Goal: Transaction & Acquisition: Register for event/course

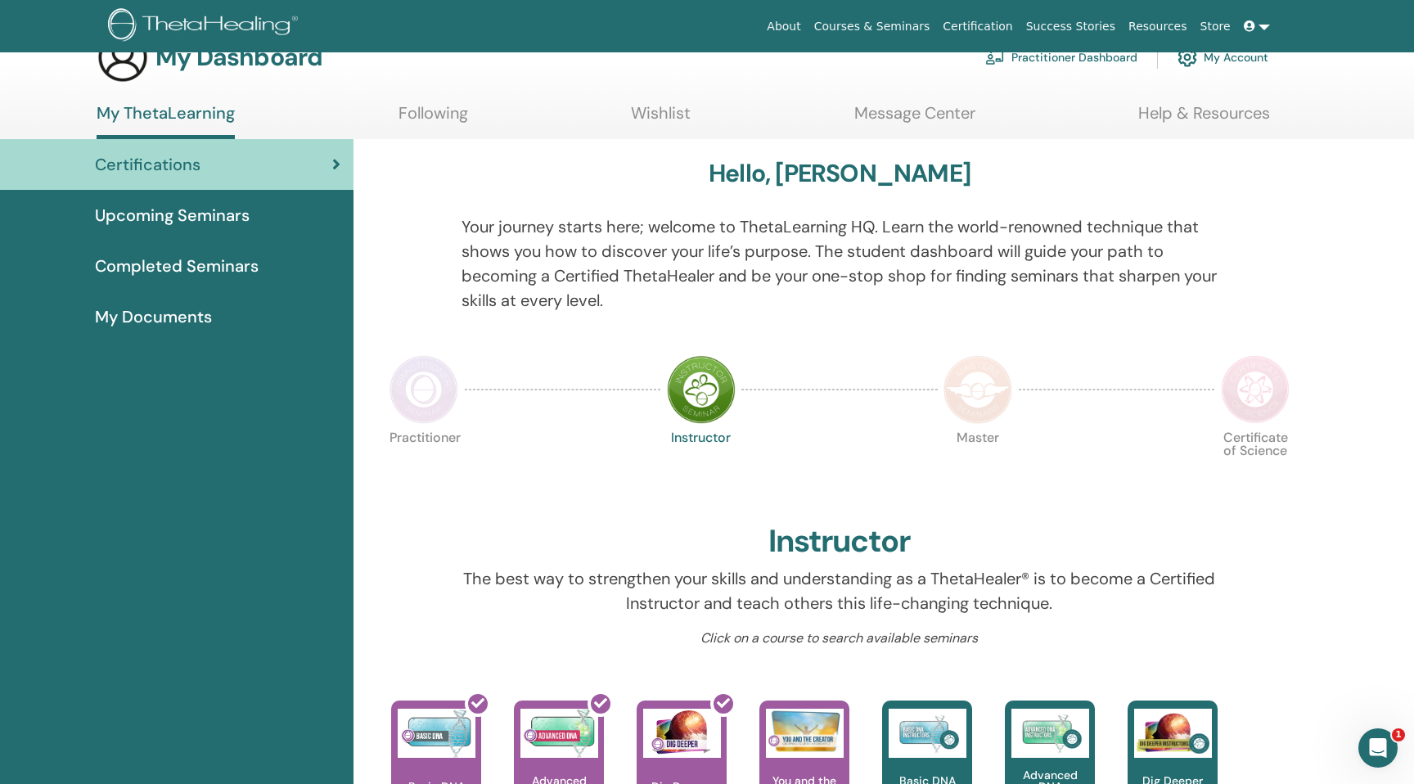
scroll to position [42, 0]
click at [228, 219] on span "Upcoming Seminars" at bounding box center [172, 214] width 155 height 25
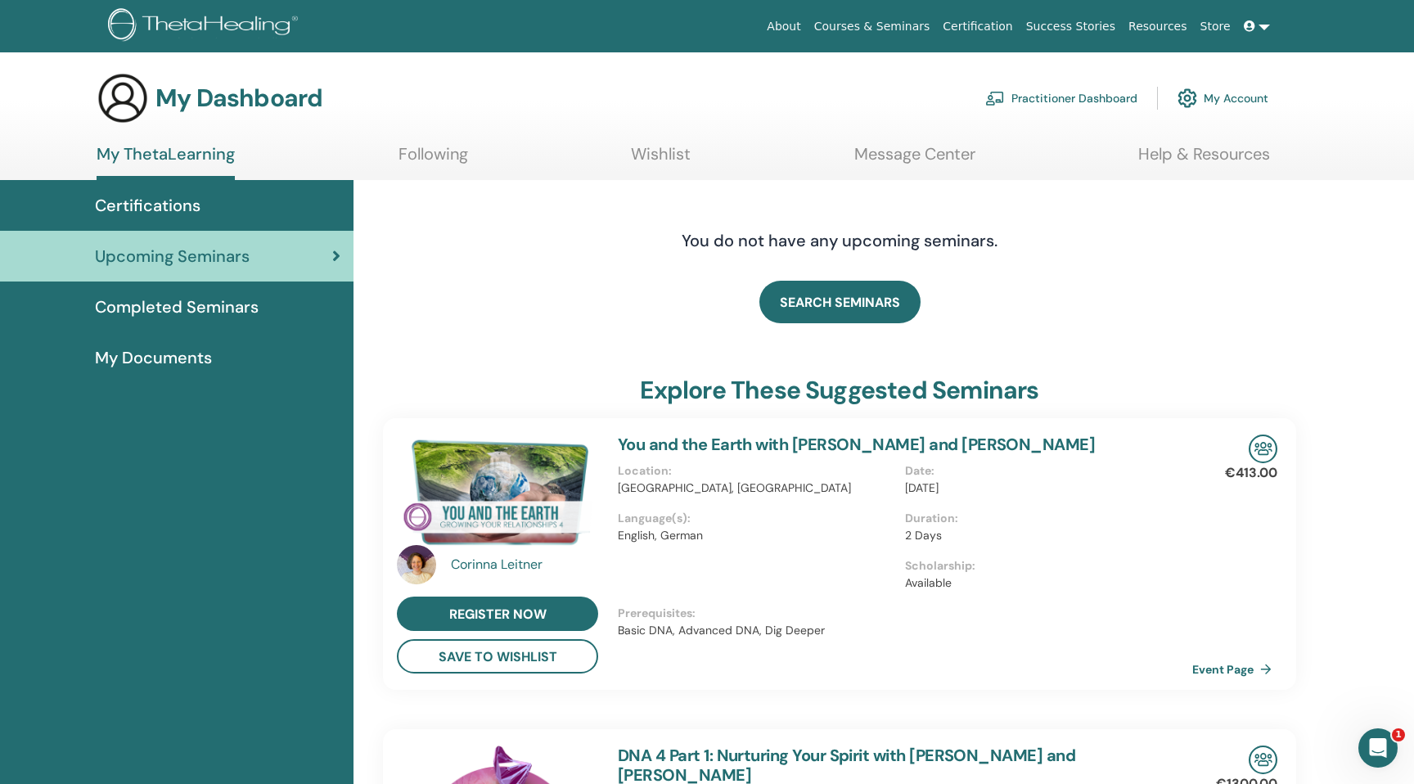
click at [917, 150] on link "Message Center" at bounding box center [915, 160] width 121 height 32
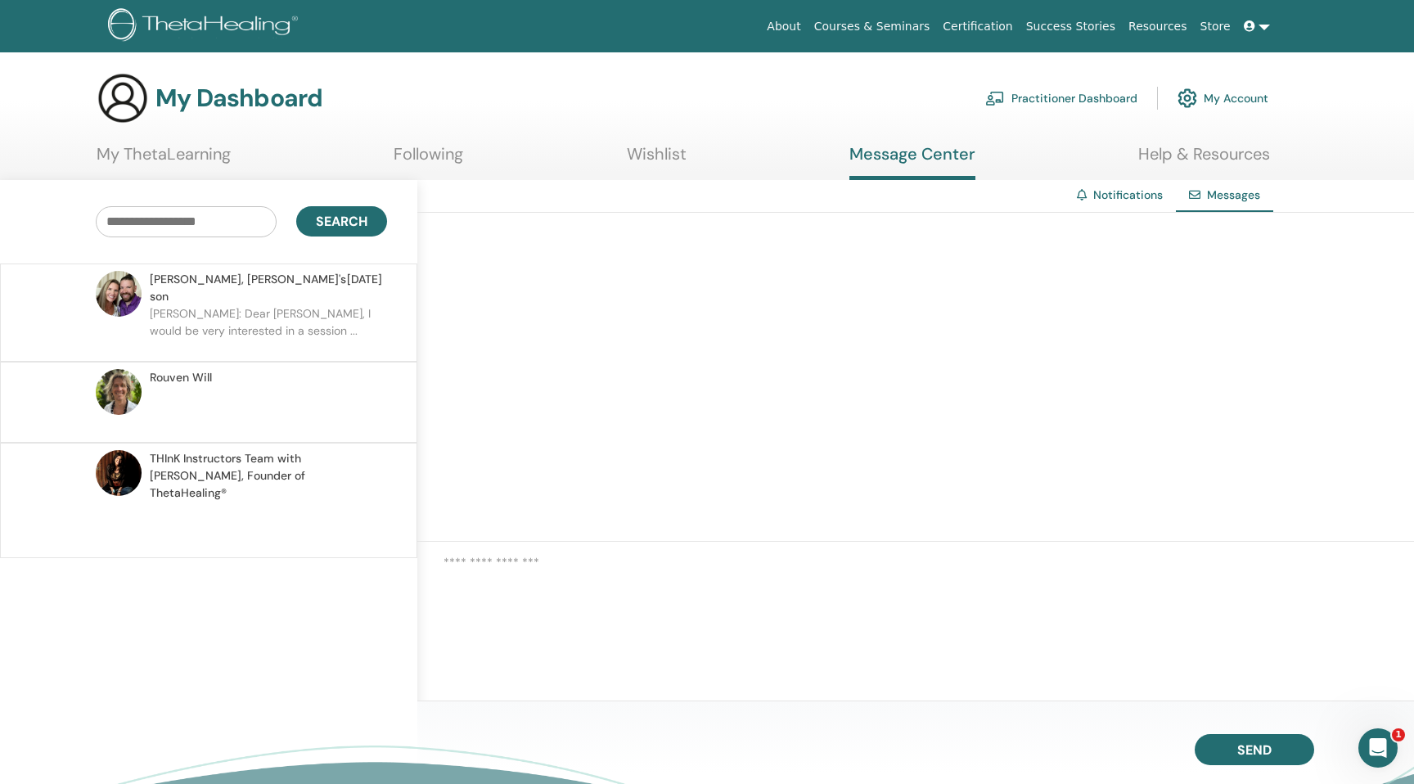
click at [260, 457] on span "THInK Instructors Team with Vianna Stibal, Founder of ThetaHealing®" at bounding box center [266, 476] width 232 height 52
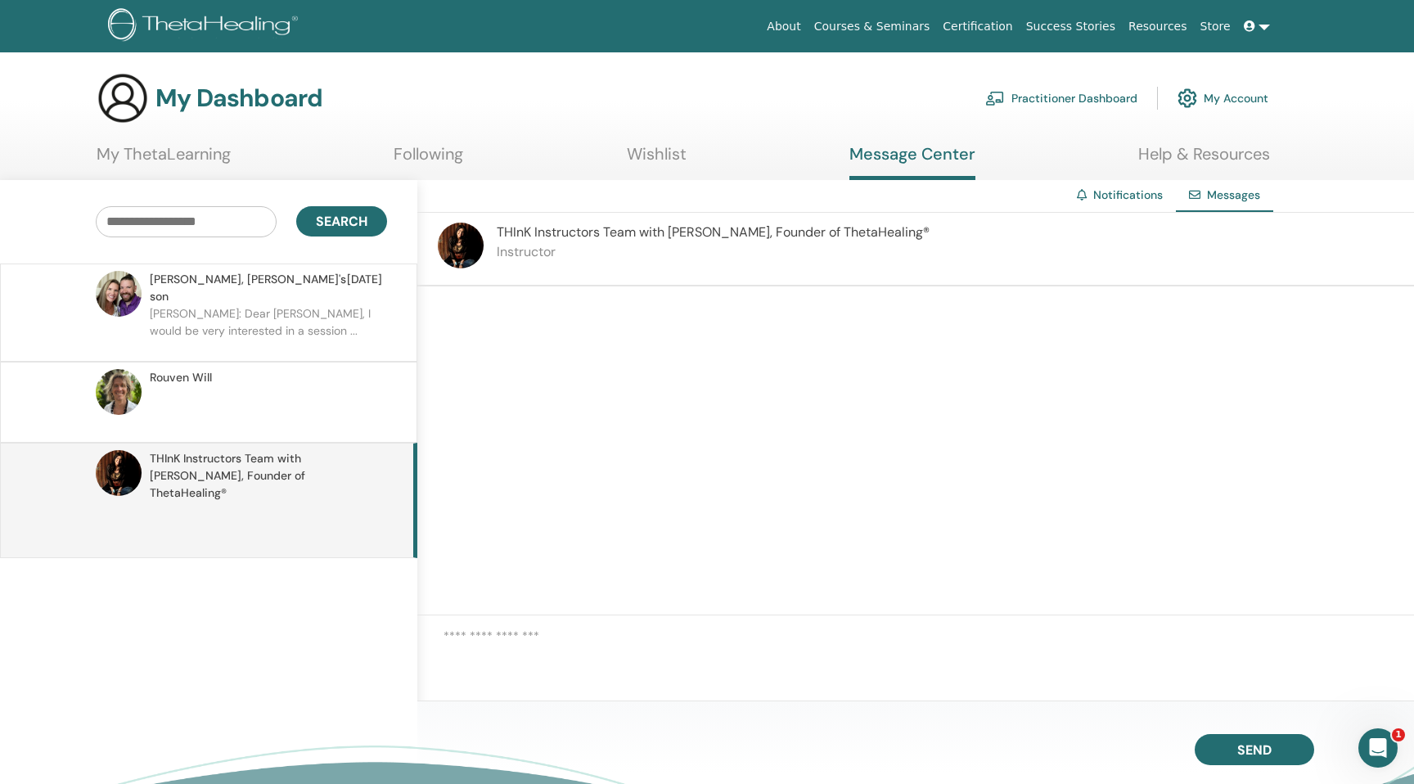
click at [511, 647] on textarea at bounding box center [929, 654] width 971 height 55
type textarea "*"
type textarea "********"
type textarea "**********"
click at [344, 391] on p at bounding box center [268, 410] width 237 height 49
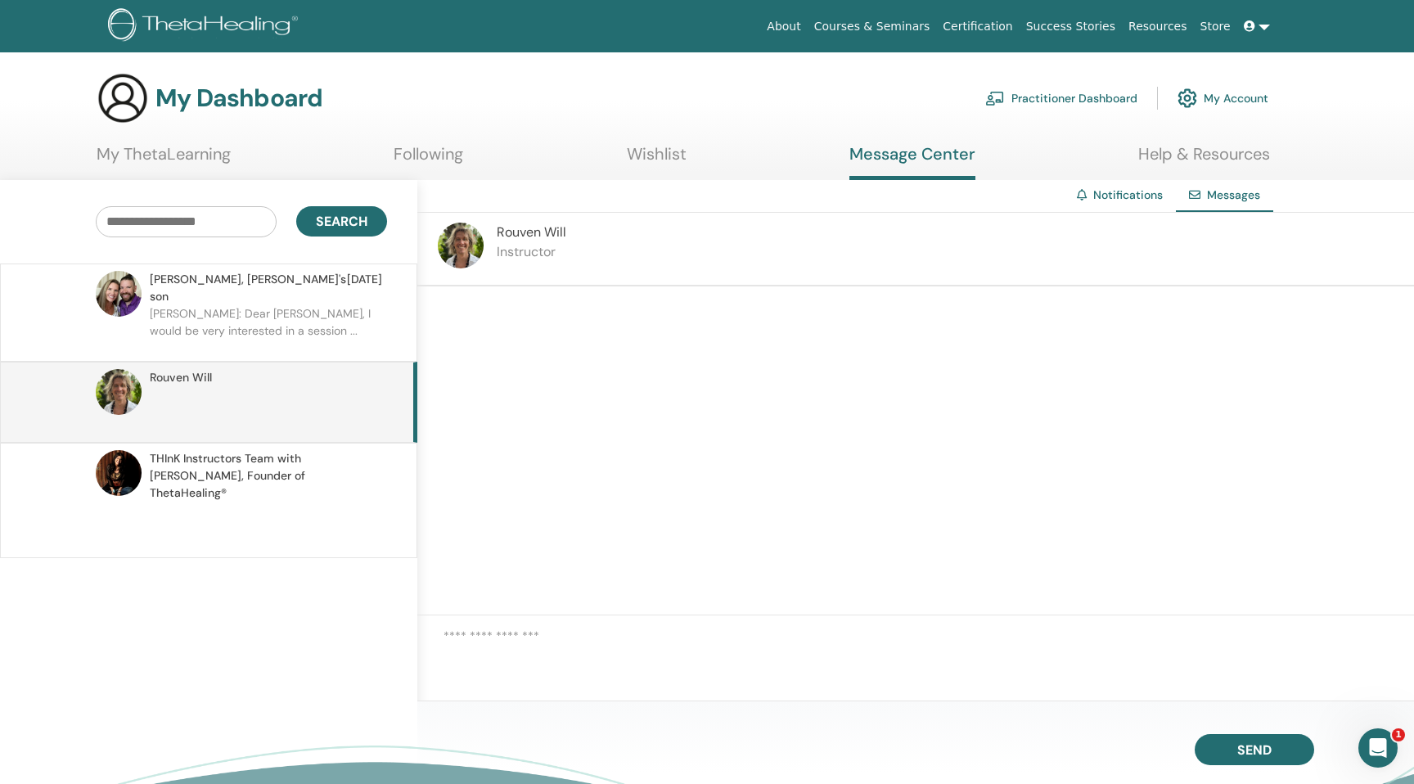
click at [464, 250] on img at bounding box center [461, 246] width 46 height 46
click at [1095, 198] on link "Notifications" at bounding box center [1129, 194] width 70 height 15
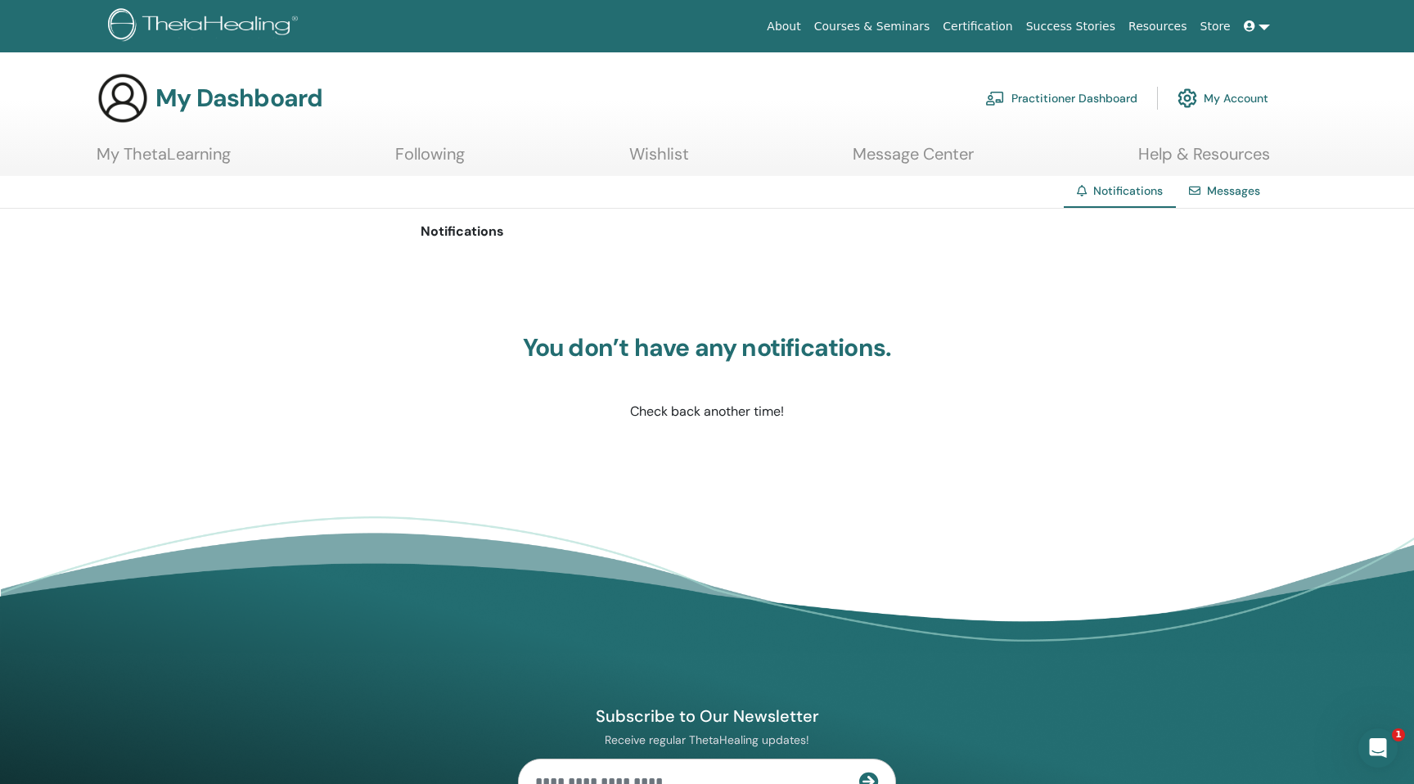
click at [1209, 192] on link "Messages" at bounding box center [1233, 190] width 53 height 15
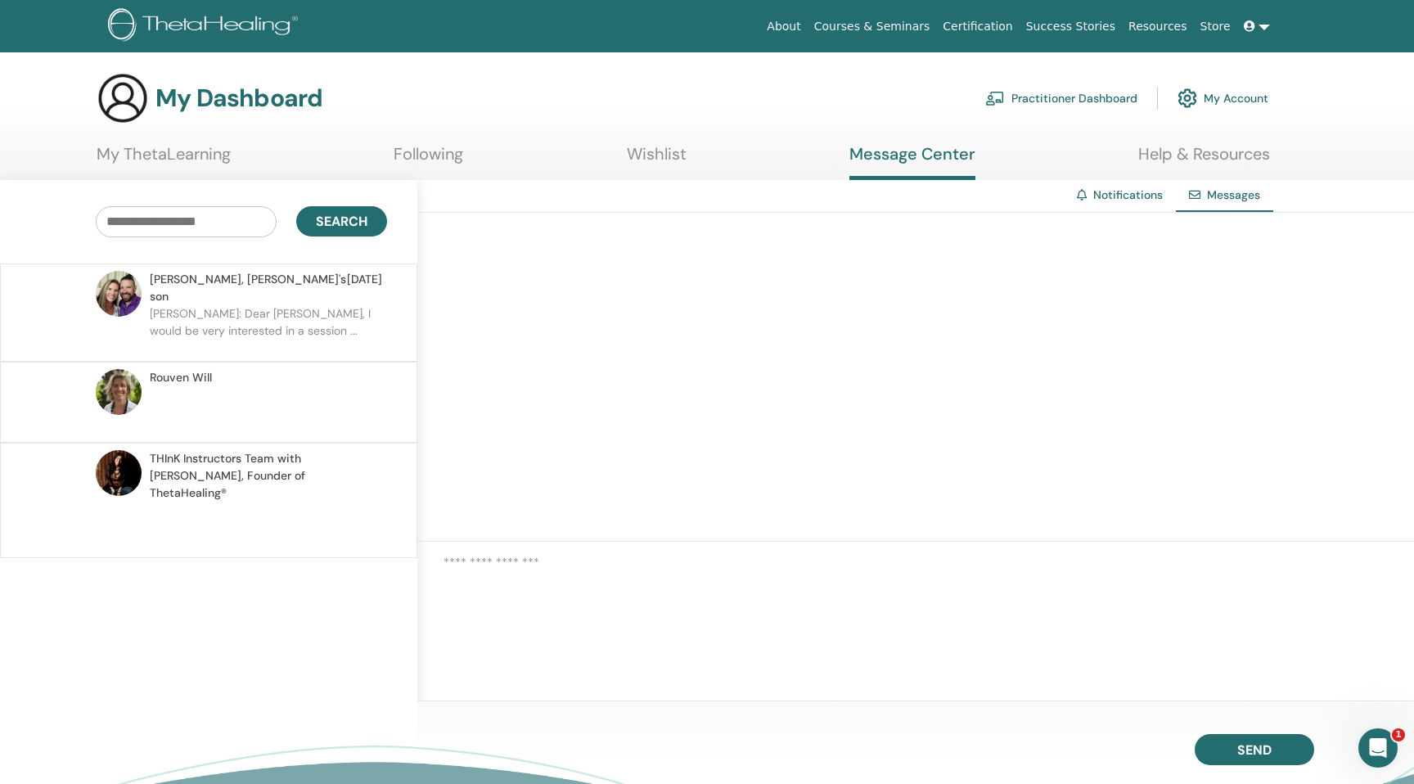
click at [313, 369] on div "Rouven Will" at bounding box center [266, 377] width 232 height 17
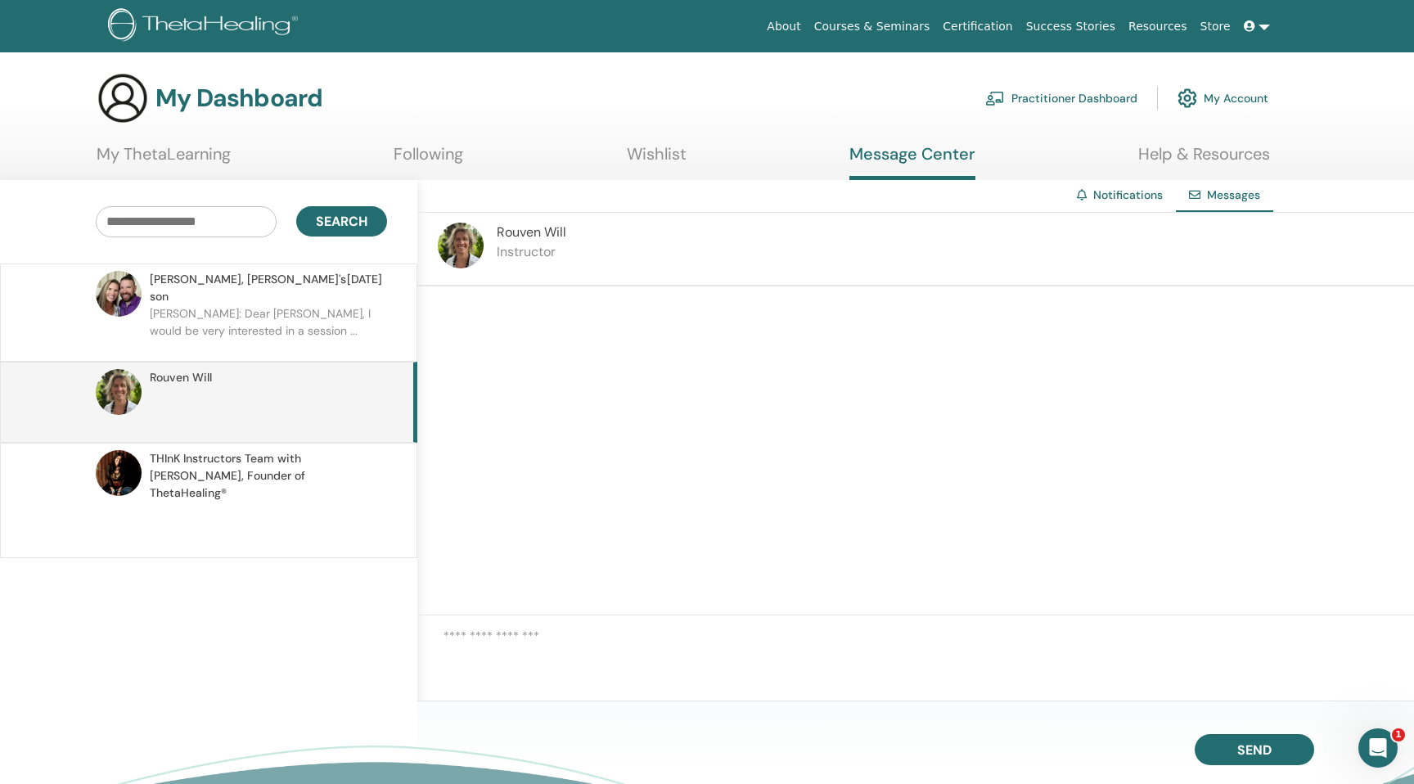
click at [256, 161] on ul "My ThetaLearning Following Wishlist Message Center Help & Resources" at bounding box center [684, 162] width 1174 height 36
click at [196, 167] on link "My ThetaLearning" at bounding box center [164, 160] width 134 height 32
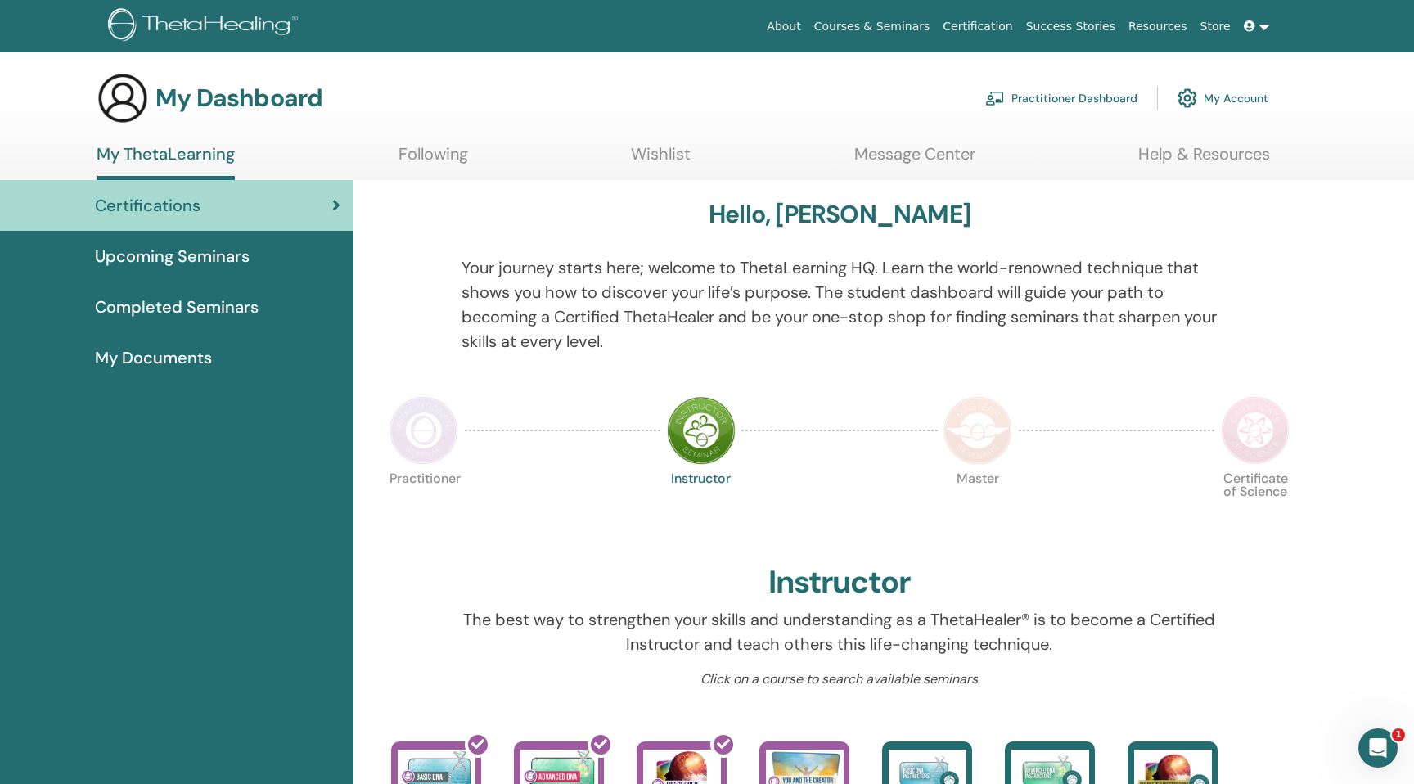
click at [200, 309] on span "Completed Seminars" at bounding box center [177, 307] width 164 height 25
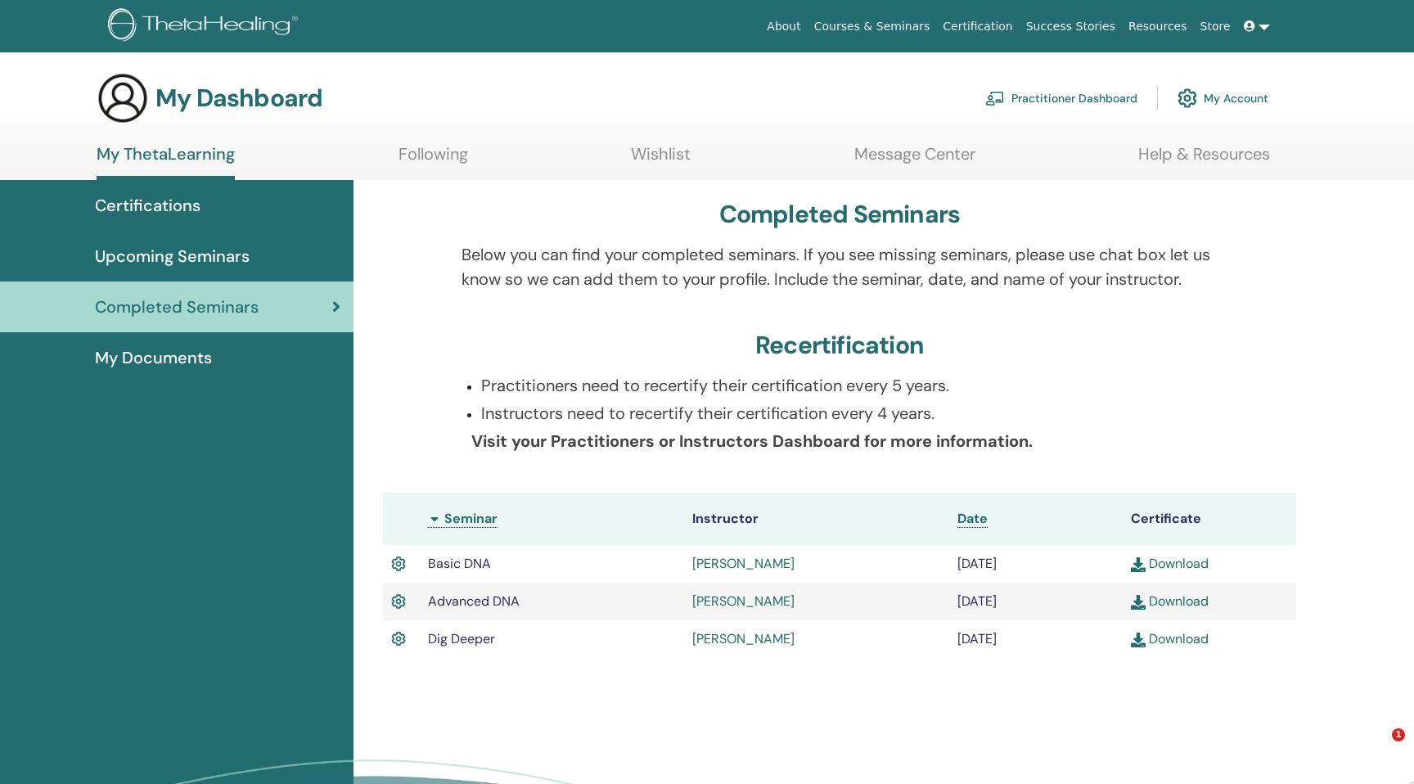
click at [207, 265] on span "Upcoming Seminars" at bounding box center [172, 256] width 155 height 25
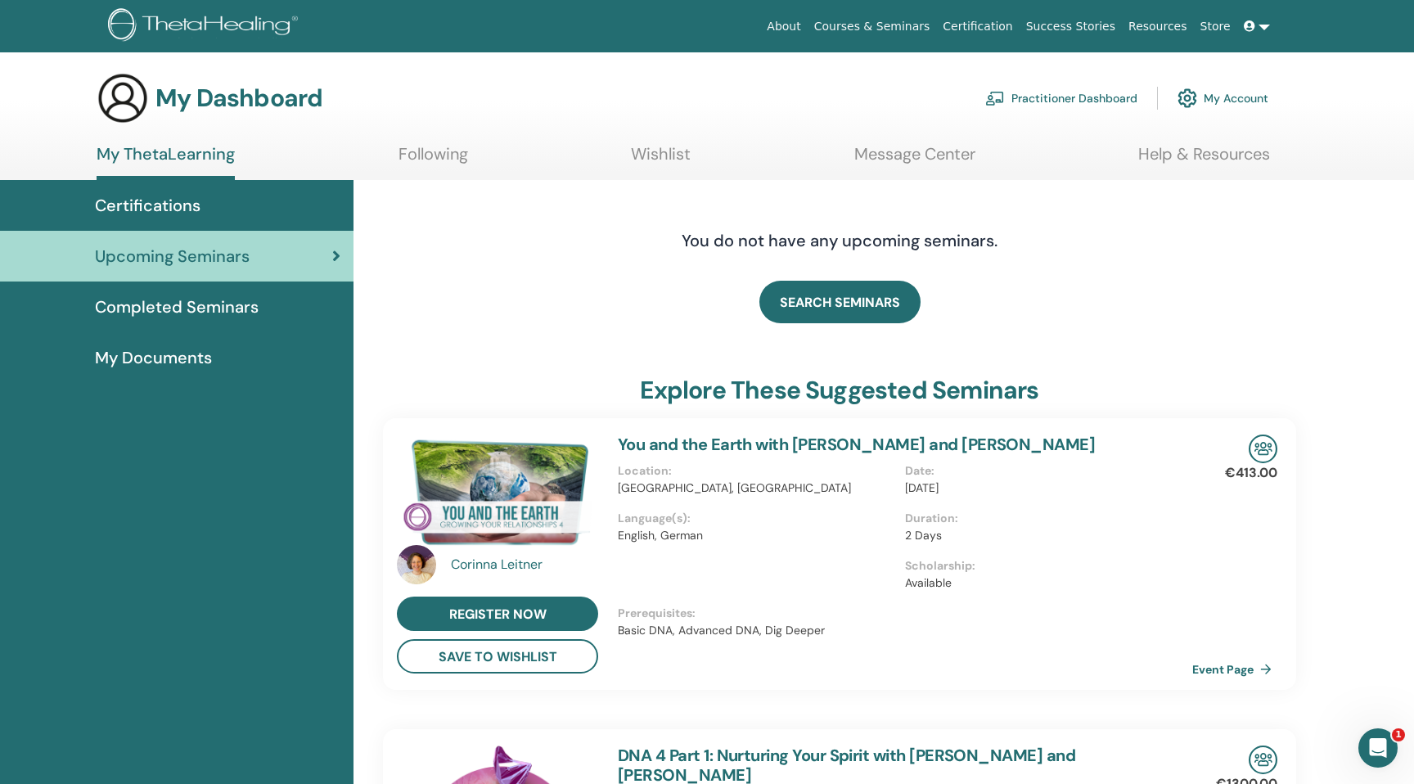
click at [214, 303] on span "Completed Seminars" at bounding box center [177, 307] width 164 height 25
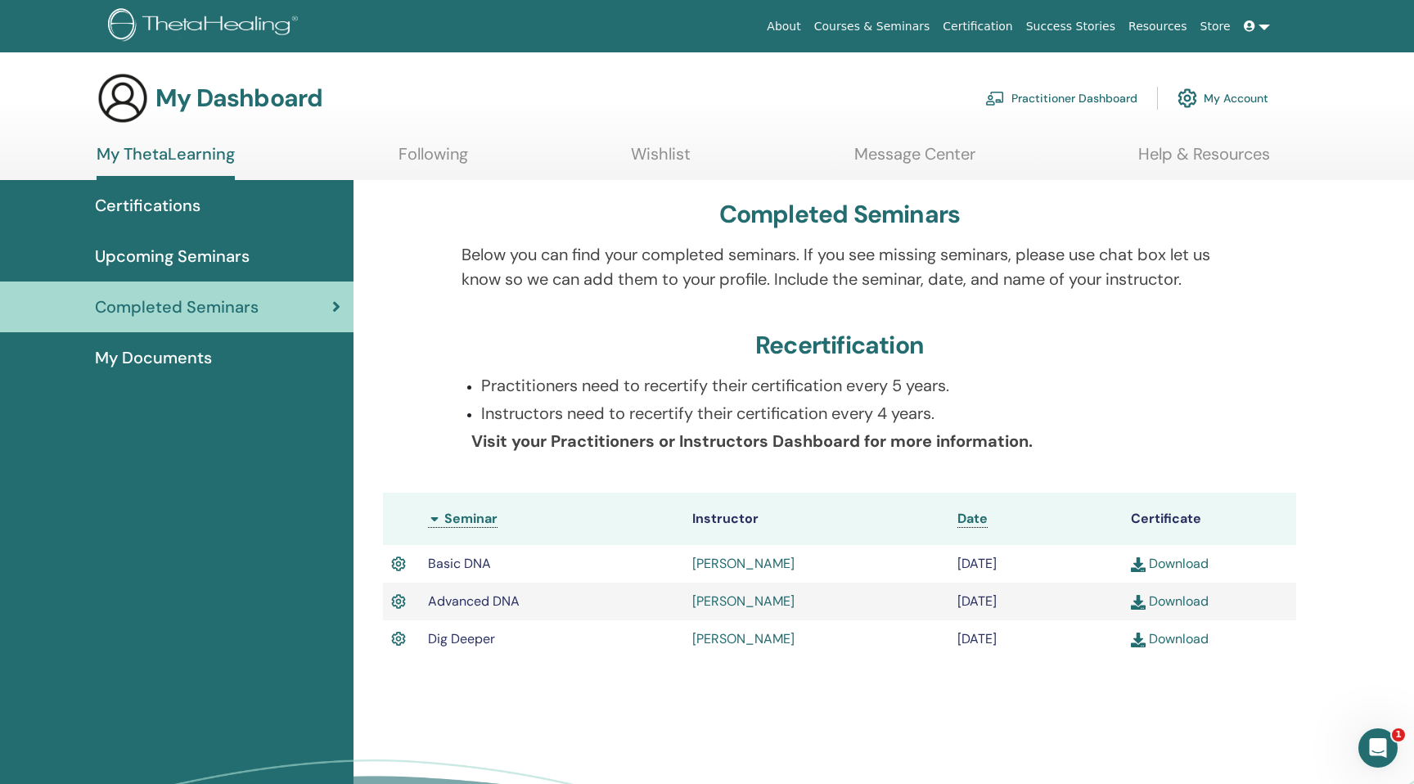
click at [240, 273] on link "Upcoming Seminars" at bounding box center [177, 256] width 354 height 51
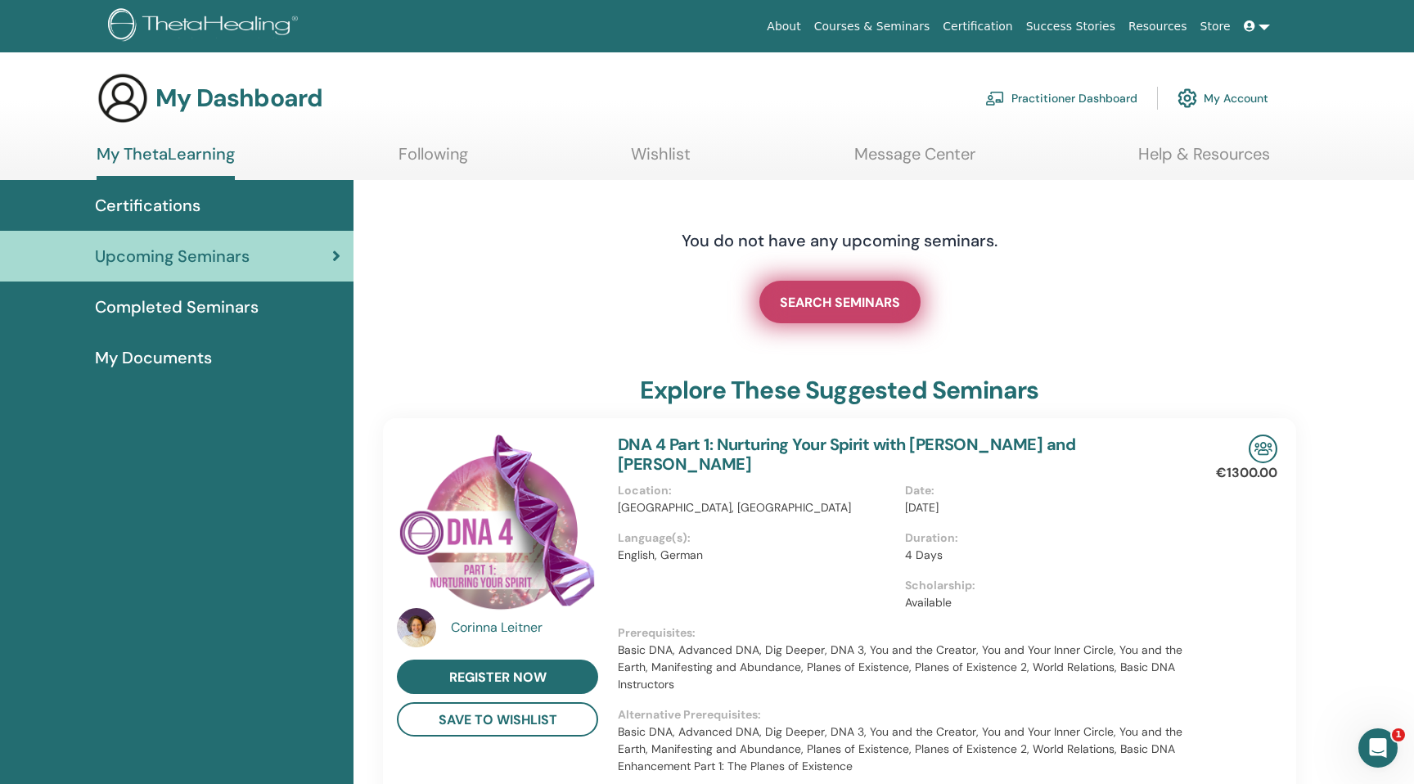
click at [805, 312] on link "SEARCH SEMINARS" at bounding box center [840, 302] width 161 height 43
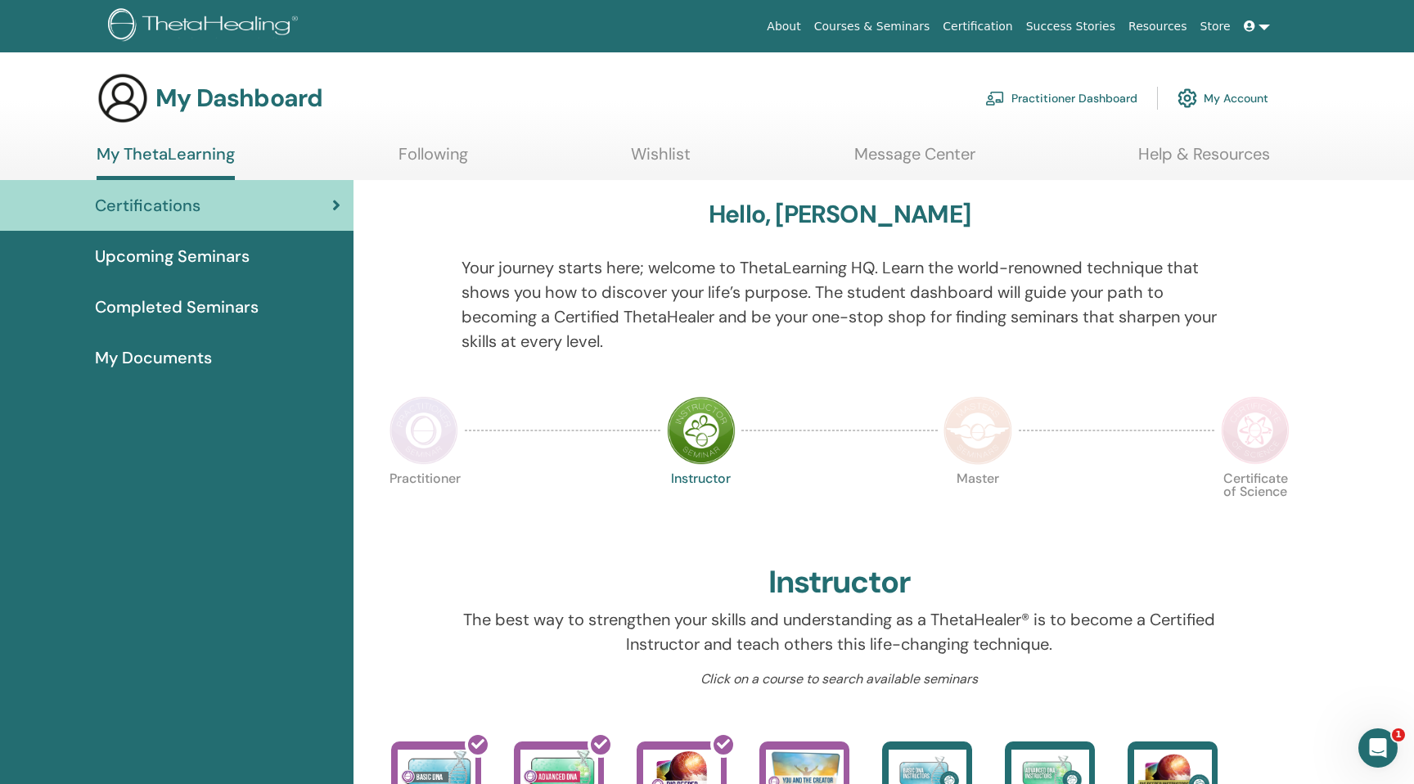
click at [190, 303] on span "Completed Seminars" at bounding box center [177, 307] width 164 height 25
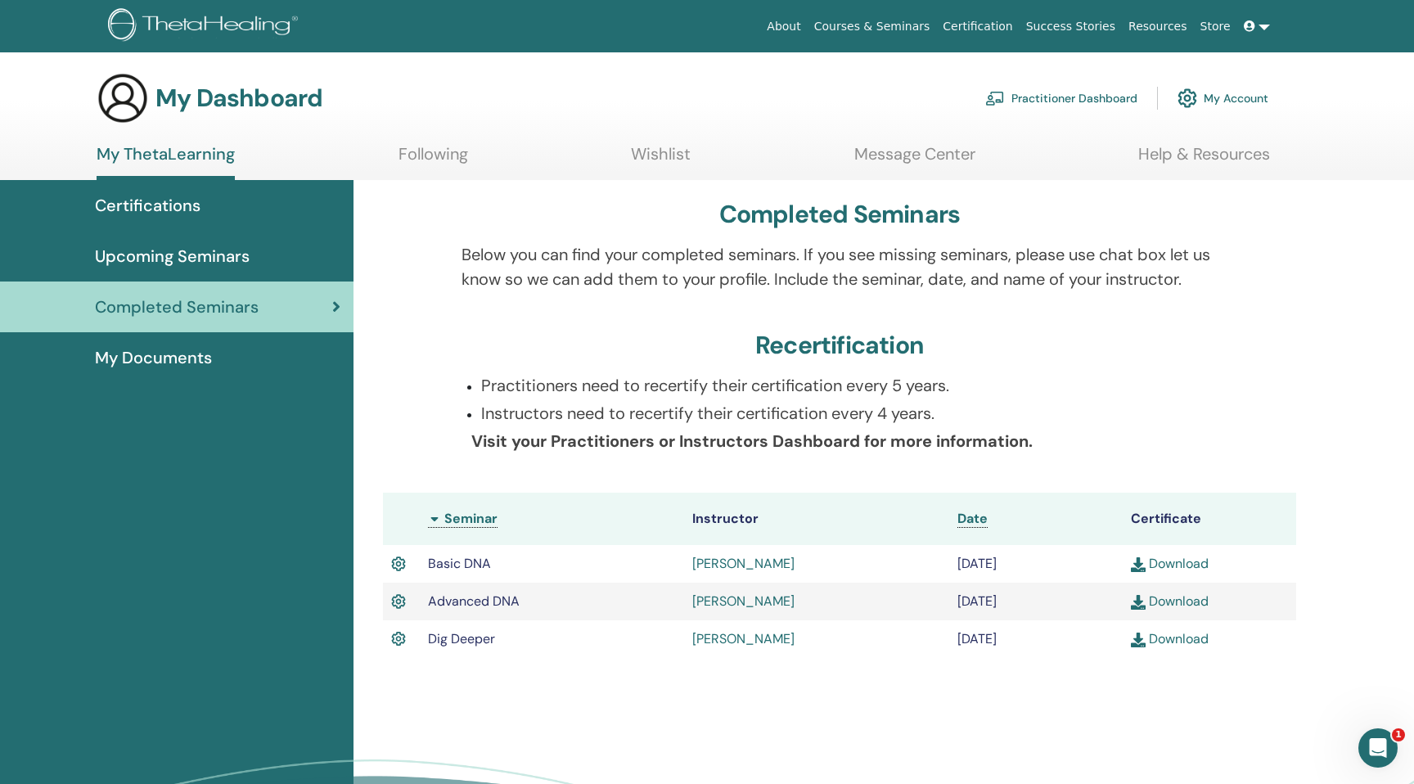
click at [202, 262] on span "Upcoming Seminars" at bounding box center [172, 256] width 155 height 25
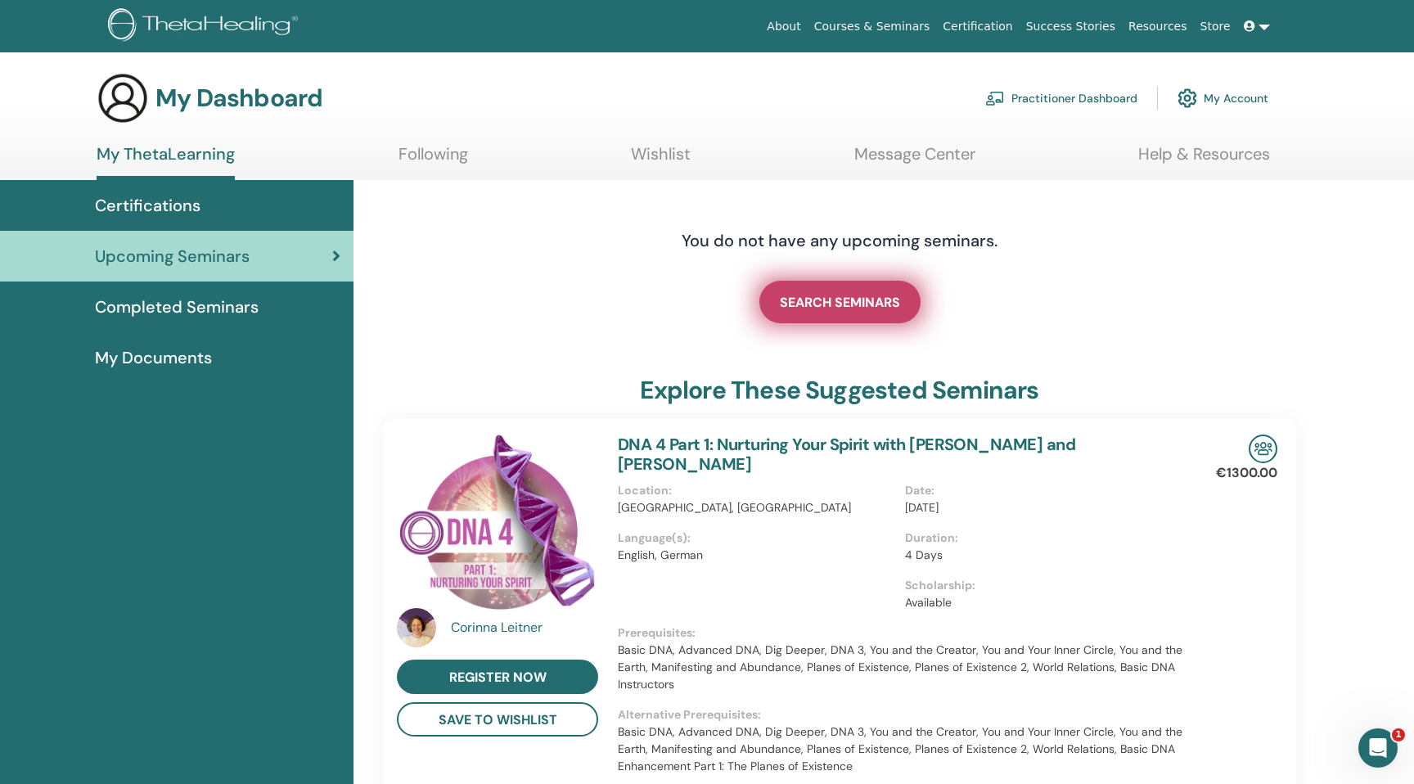
click at [791, 293] on link "SEARCH SEMINARS" at bounding box center [840, 302] width 161 height 43
click at [808, 303] on span "SEARCH SEMINARS" at bounding box center [840, 302] width 120 height 17
click at [860, 318] on link "SEARCH SEMINARS" at bounding box center [840, 302] width 161 height 43
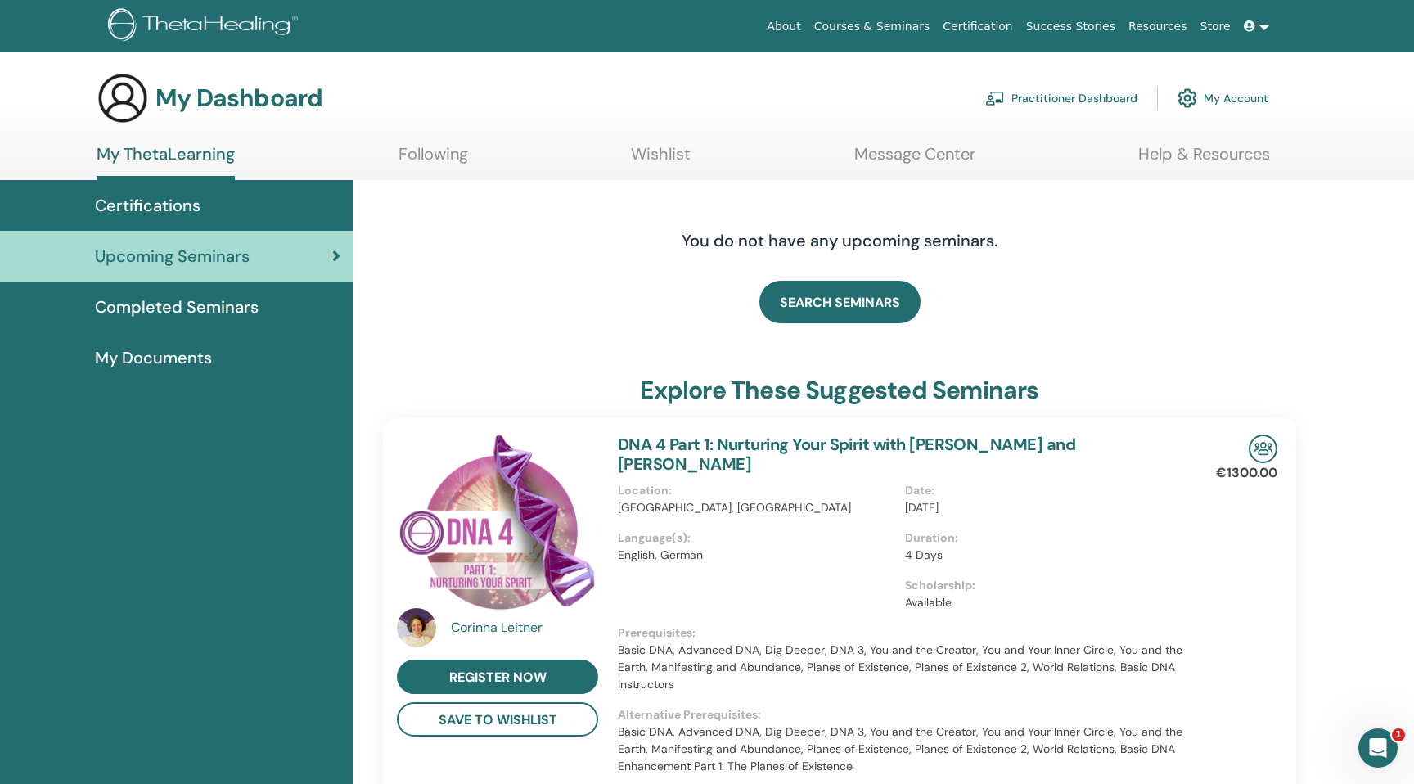
click at [195, 210] on span "Certifications" at bounding box center [148, 205] width 106 height 25
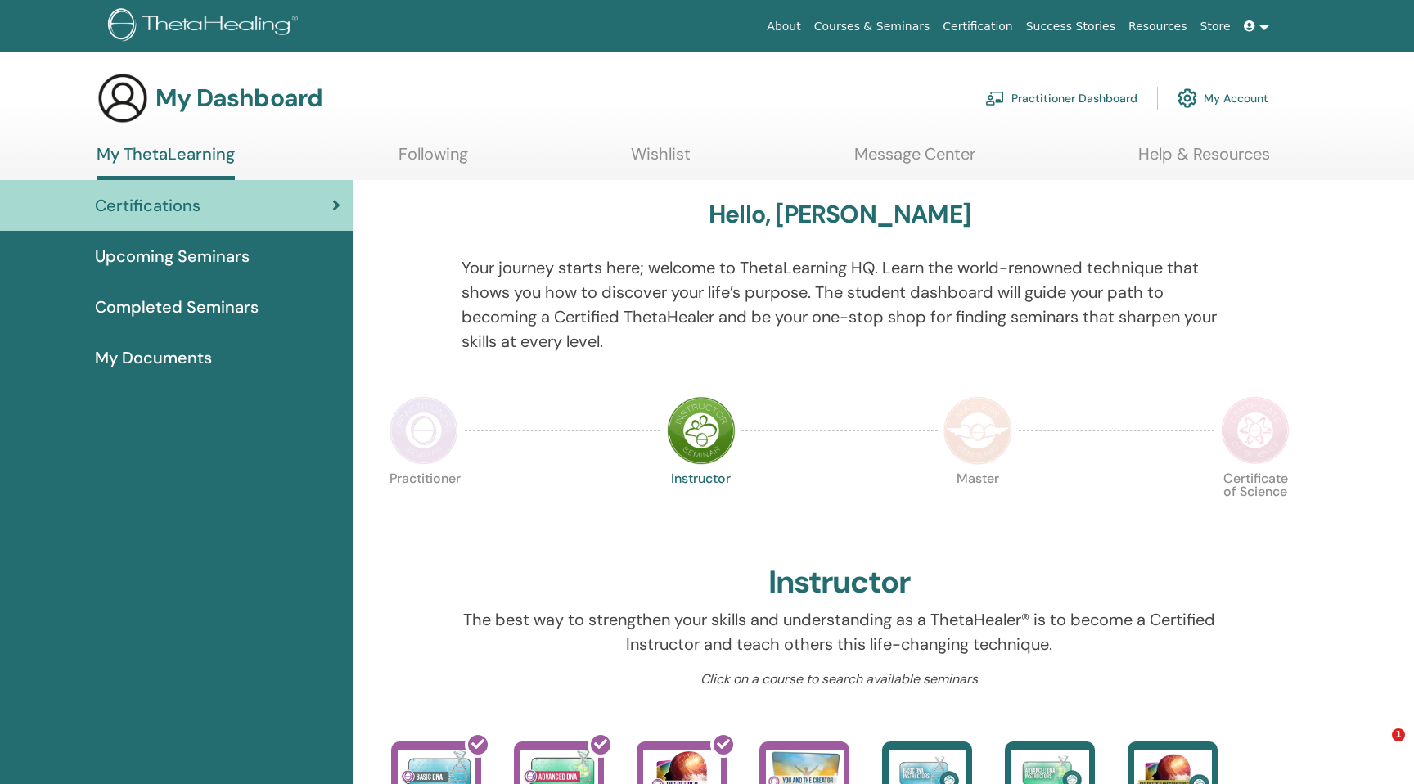
click at [192, 254] on span "Upcoming Seminars" at bounding box center [172, 256] width 155 height 25
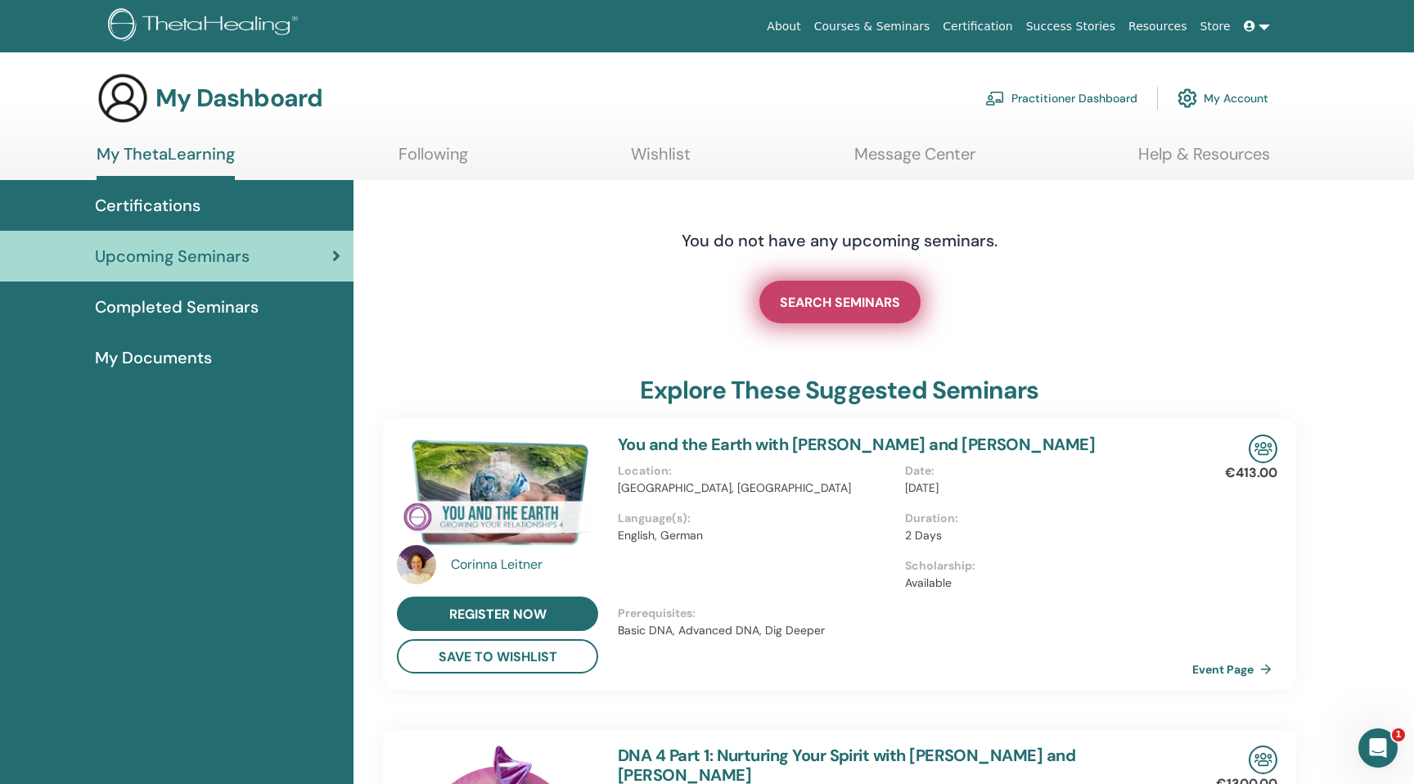
click at [802, 300] on span "SEARCH SEMINARS" at bounding box center [840, 302] width 120 height 17
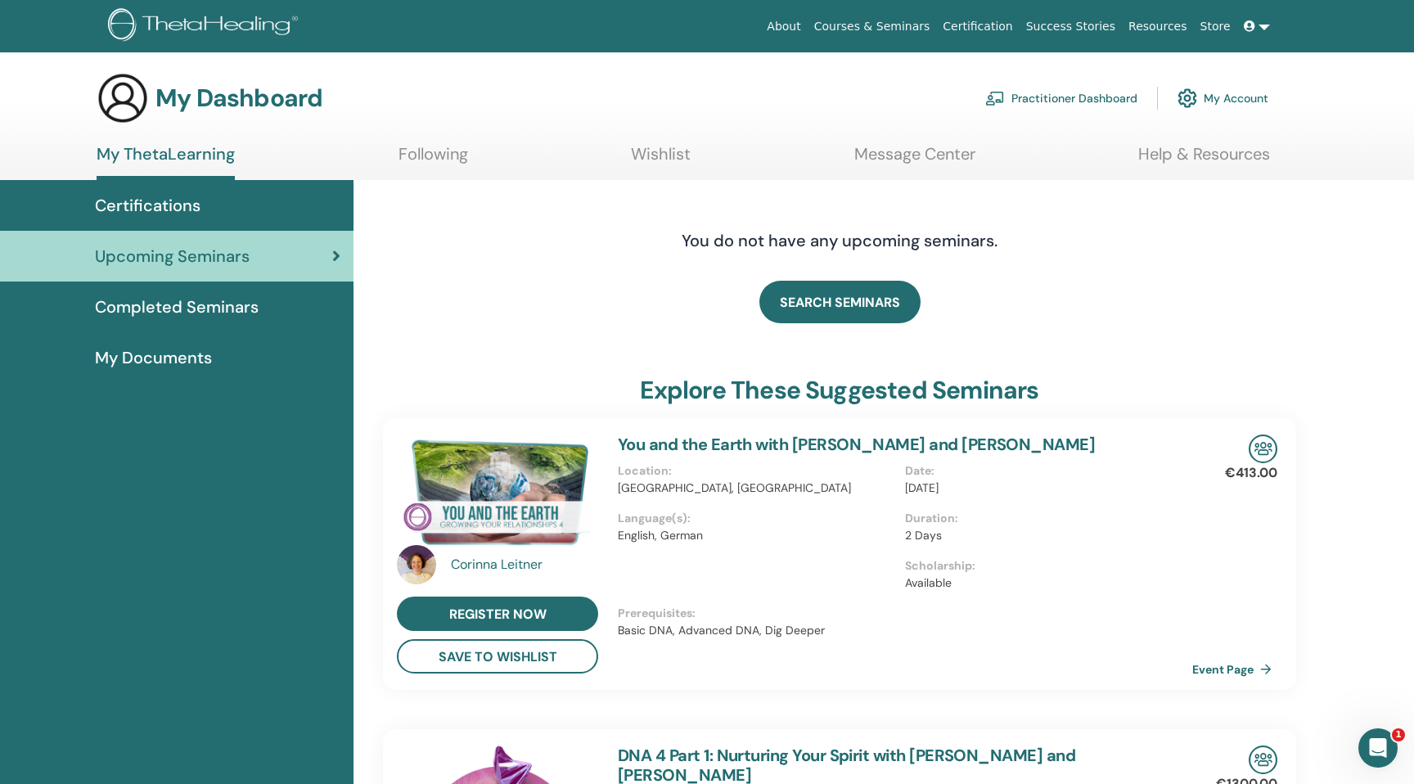
click at [216, 314] on span "Completed Seminars" at bounding box center [177, 307] width 164 height 25
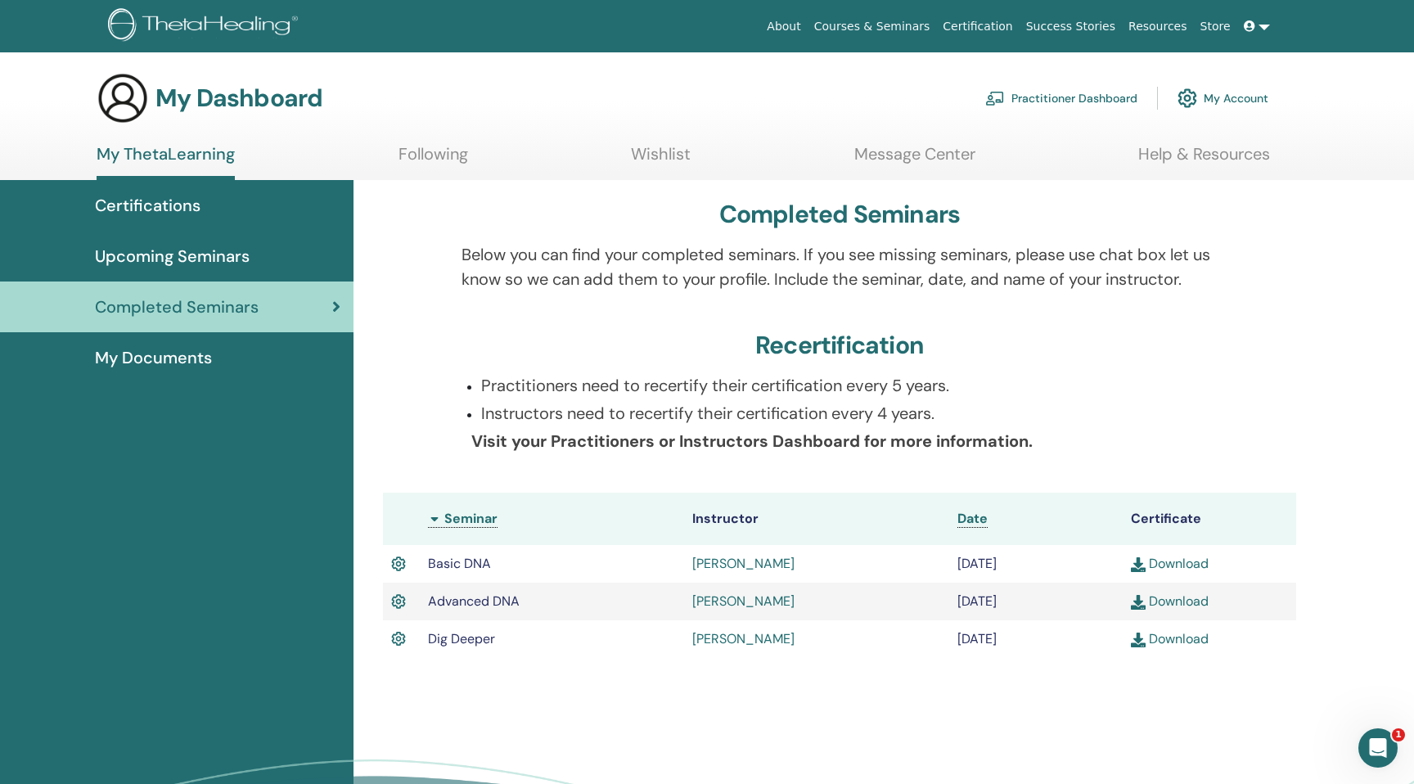
click at [1249, 29] on icon at bounding box center [1249, 25] width 11 height 11
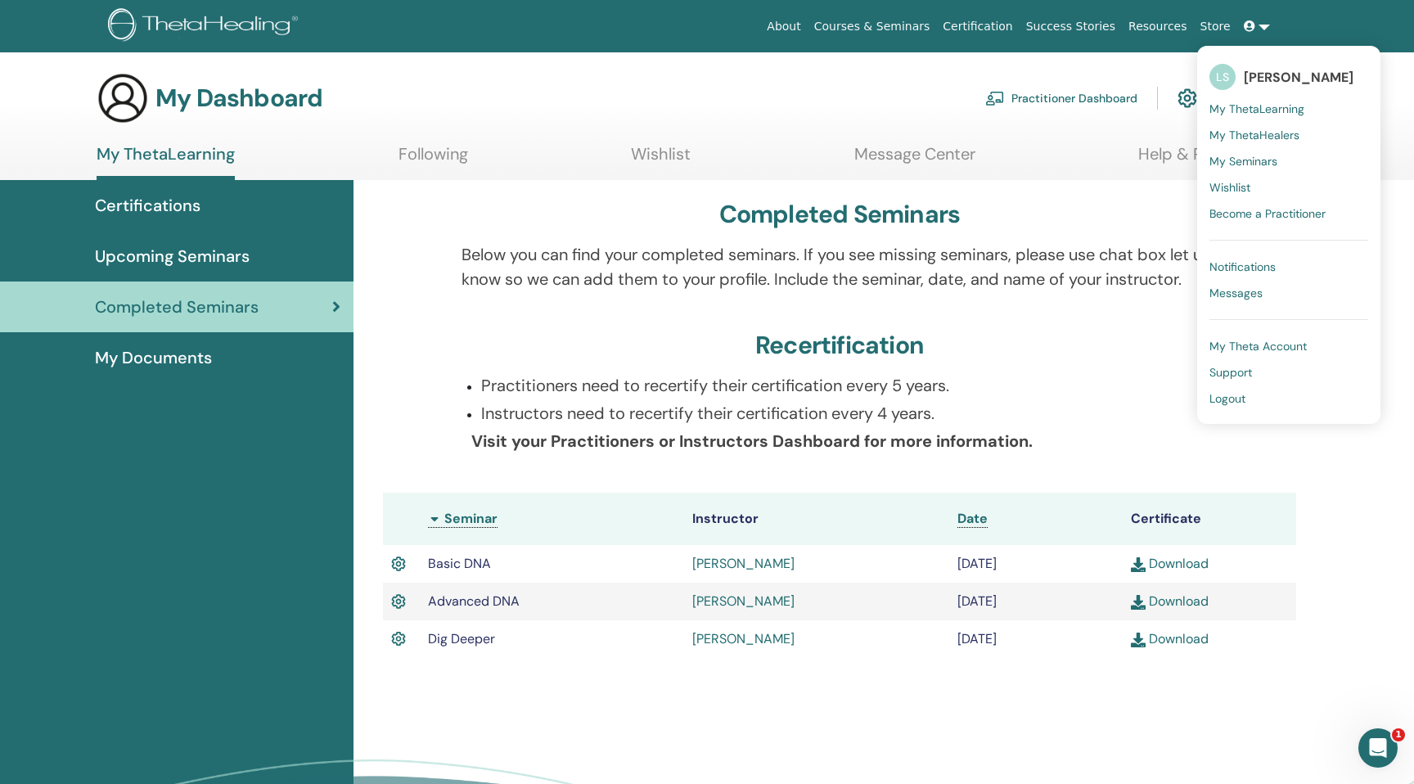
click at [1273, 110] on span "My ThetaLearning" at bounding box center [1257, 108] width 95 height 15
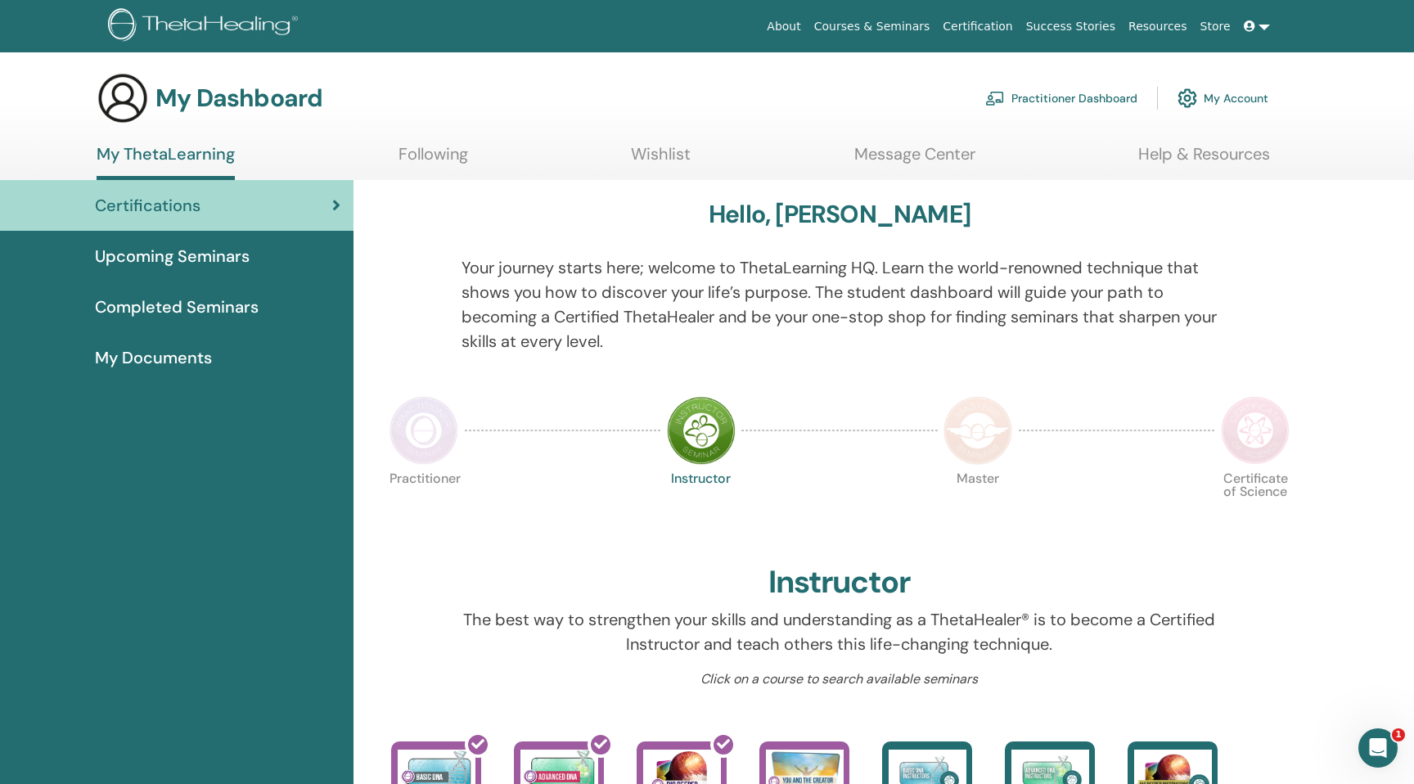
click at [256, 259] on div "Upcoming Seminars" at bounding box center [176, 256] width 327 height 25
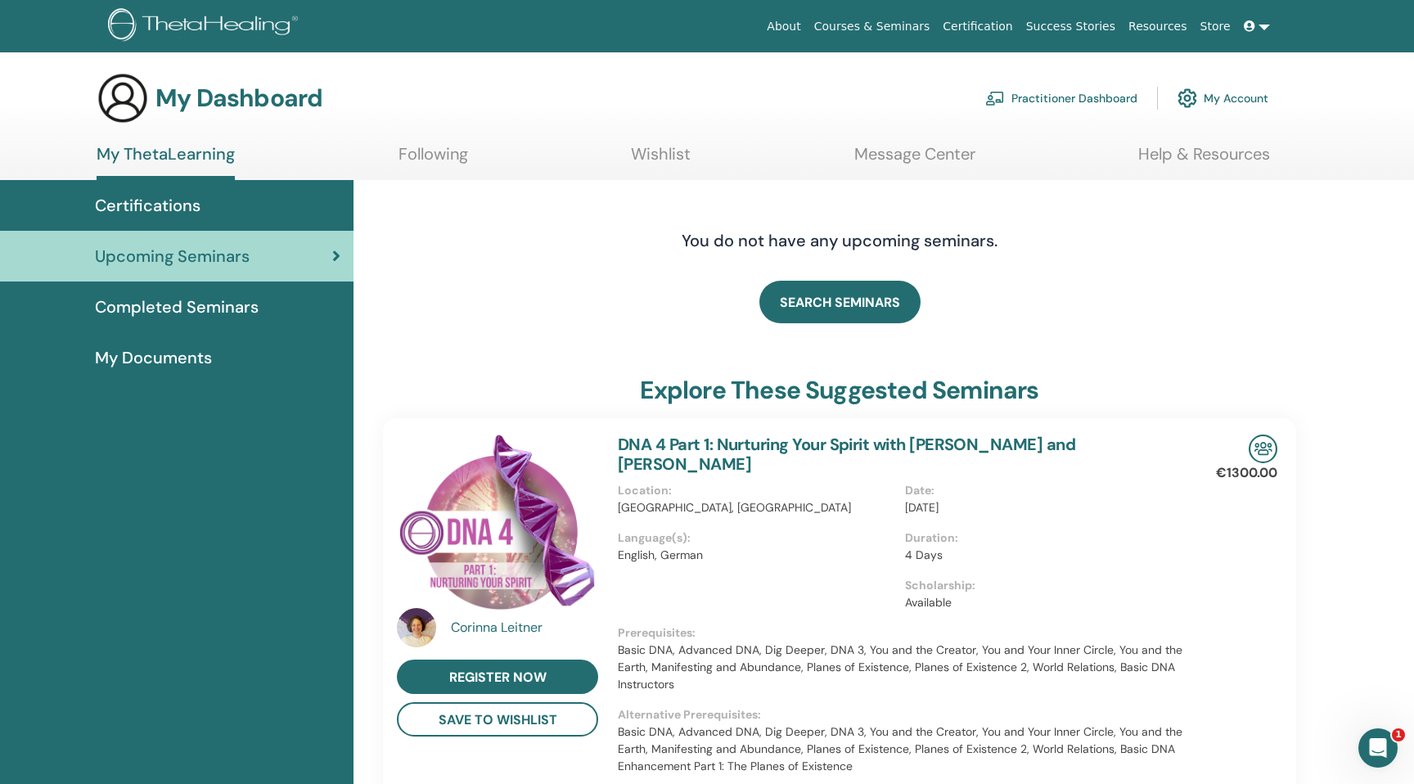
click at [264, 202] on div "Certifications" at bounding box center [176, 205] width 327 height 25
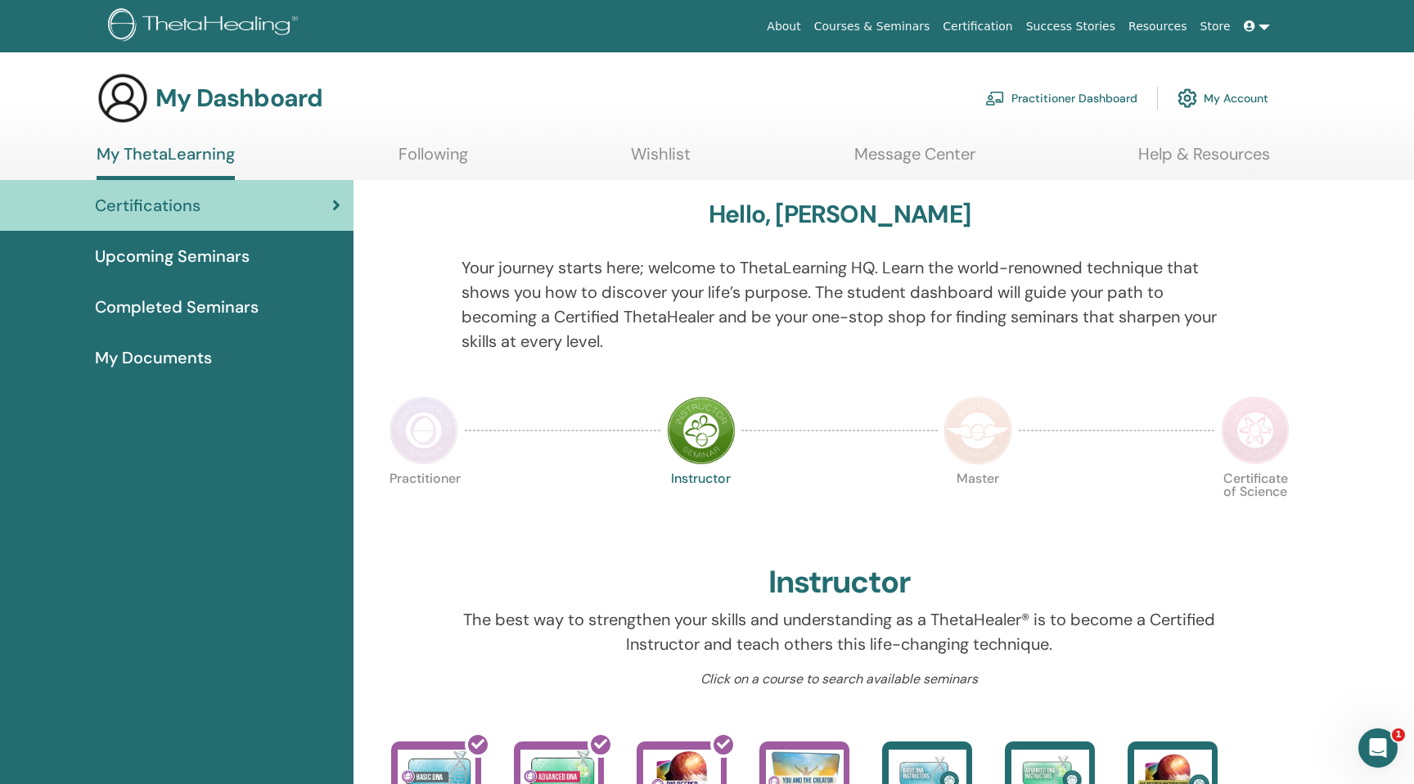
click at [222, 304] on span "Completed Seminars" at bounding box center [177, 307] width 164 height 25
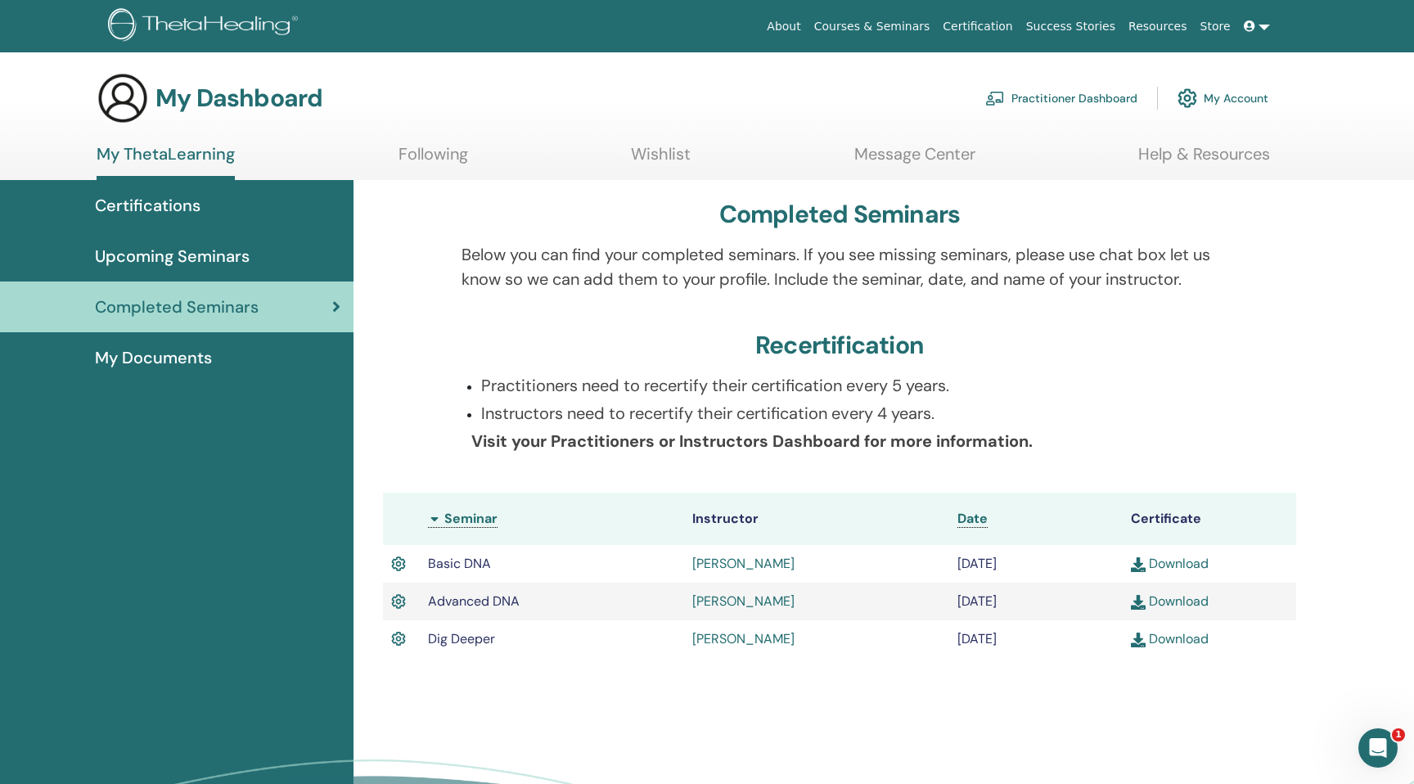
click at [218, 353] on div "My Documents" at bounding box center [176, 357] width 327 height 25
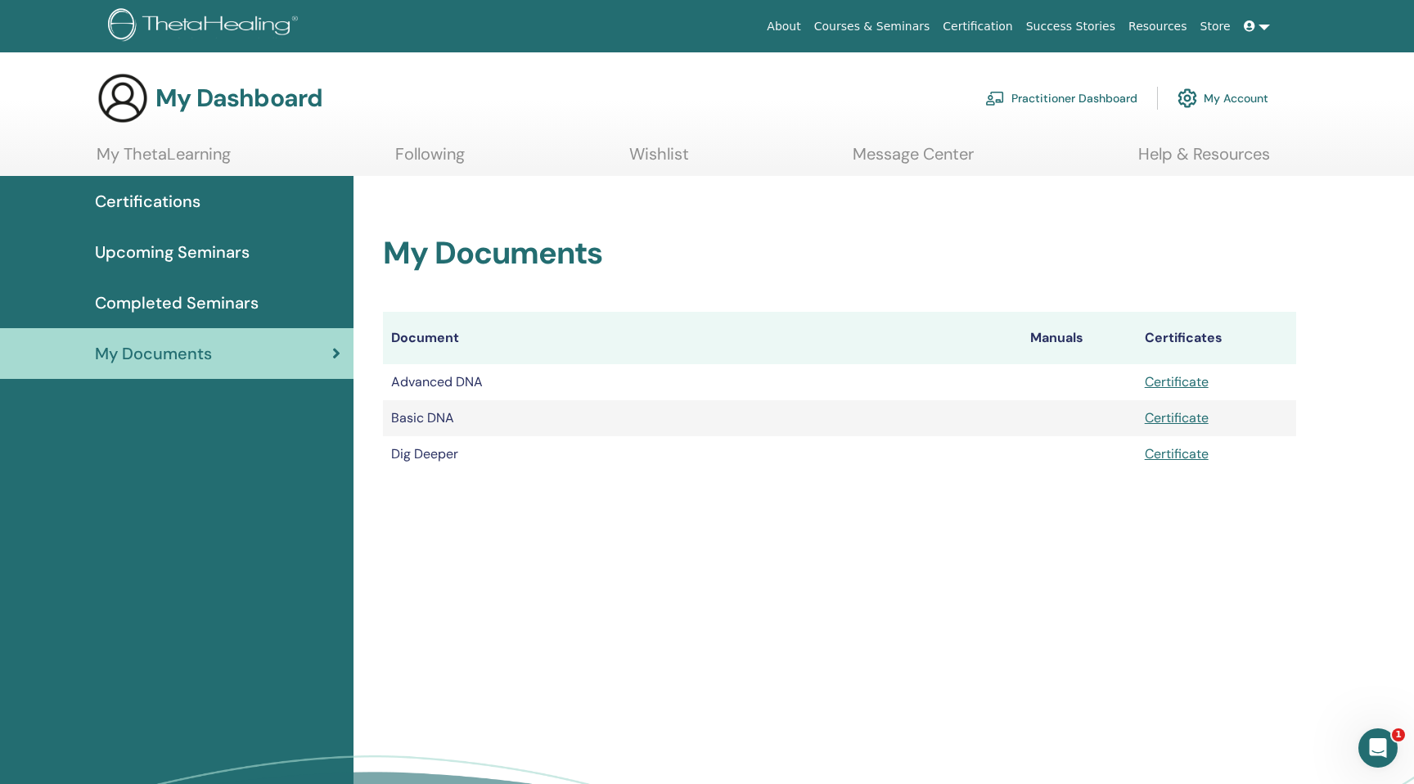
click at [183, 206] on span "Certifications" at bounding box center [148, 201] width 106 height 25
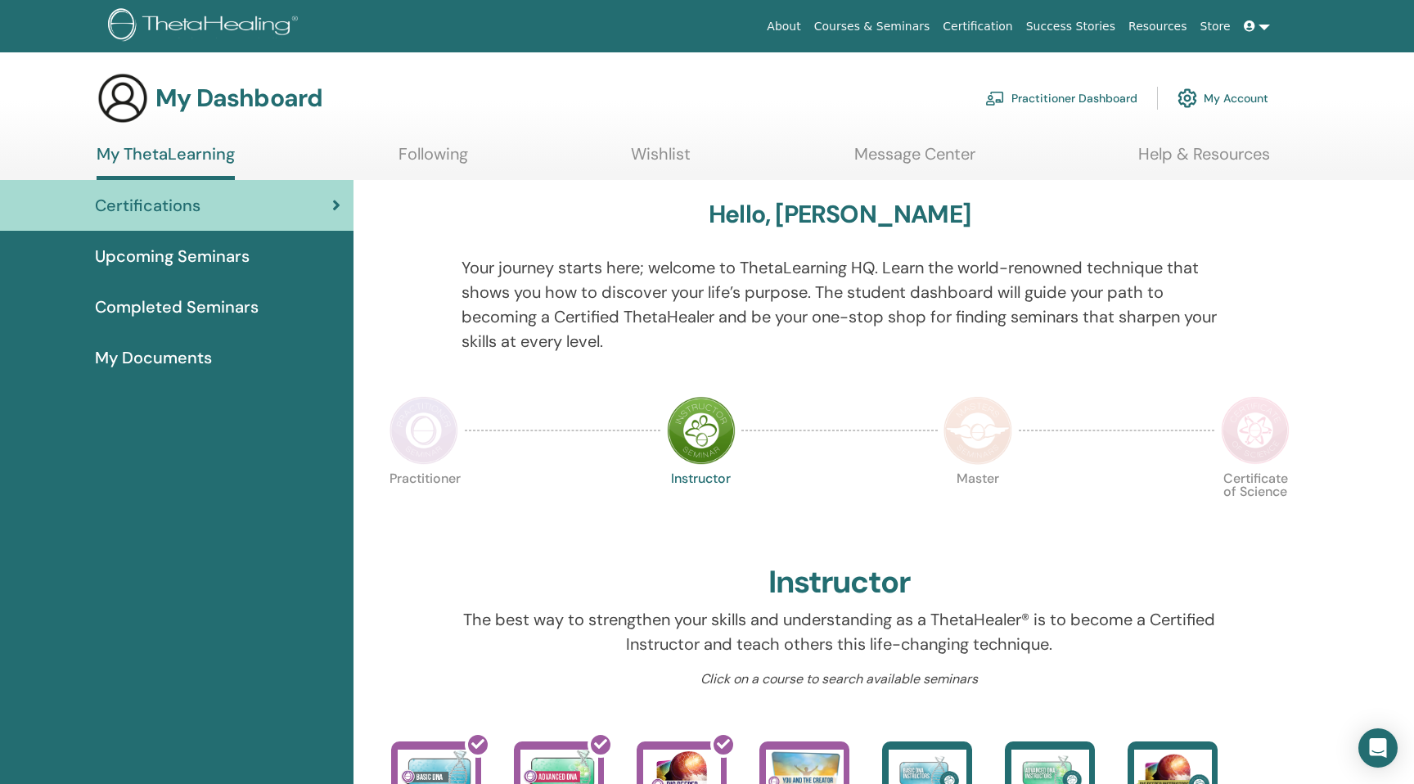
click at [205, 251] on span "Upcoming Seminars" at bounding box center [172, 256] width 155 height 25
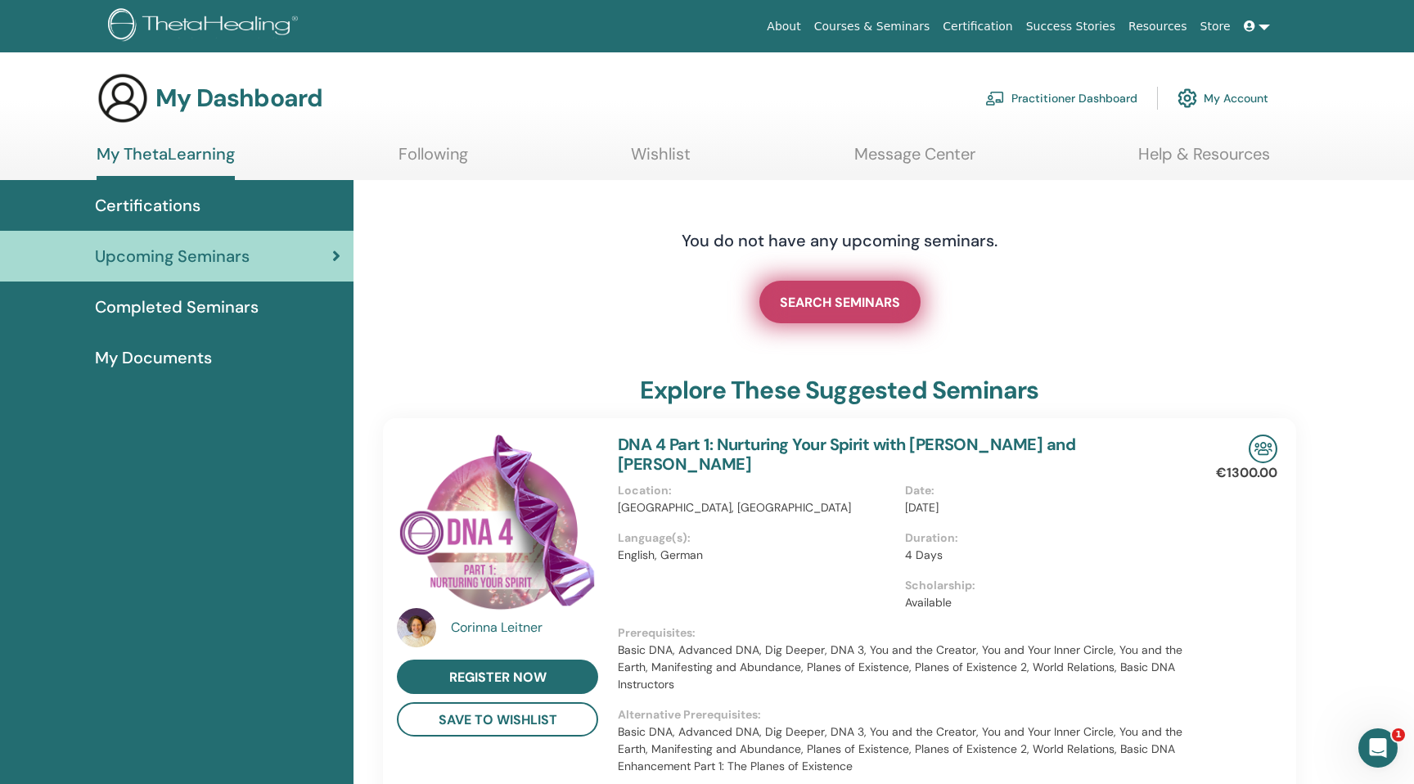
click at [873, 313] on link "SEARCH SEMINARS" at bounding box center [840, 302] width 161 height 43
